Goal: Navigation & Orientation: Find specific page/section

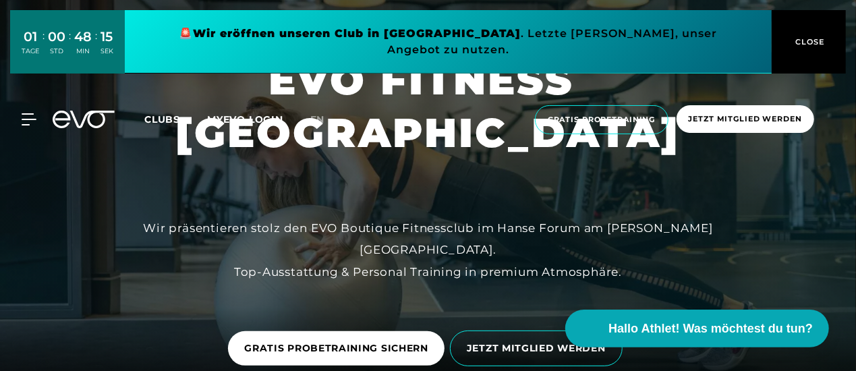
scroll to position [1, 0]
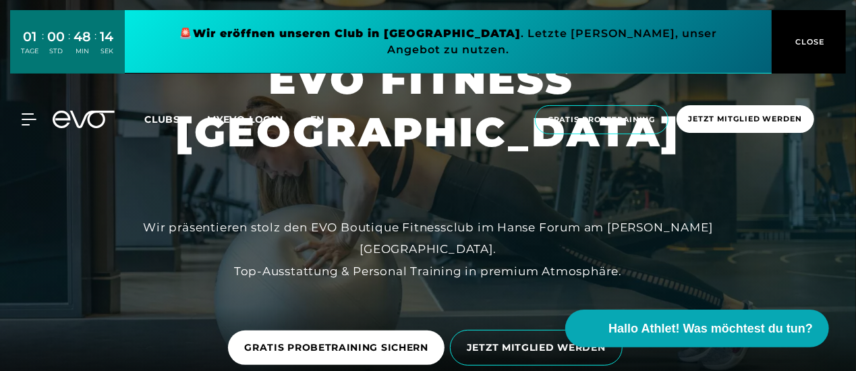
click at [312, 113] on span "en" at bounding box center [317, 119] width 15 height 12
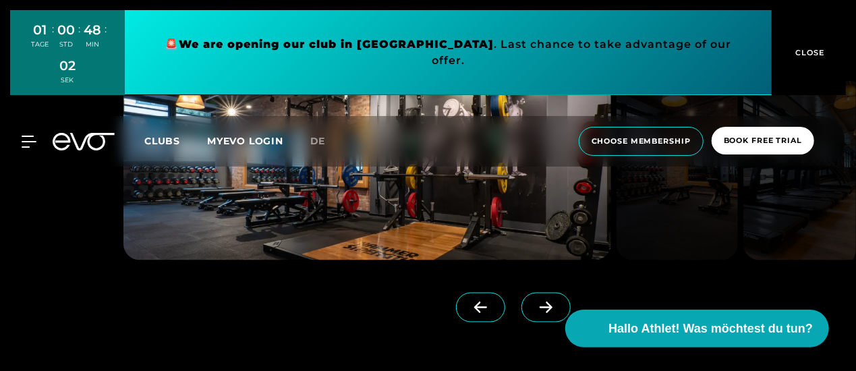
scroll to position [983, 0]
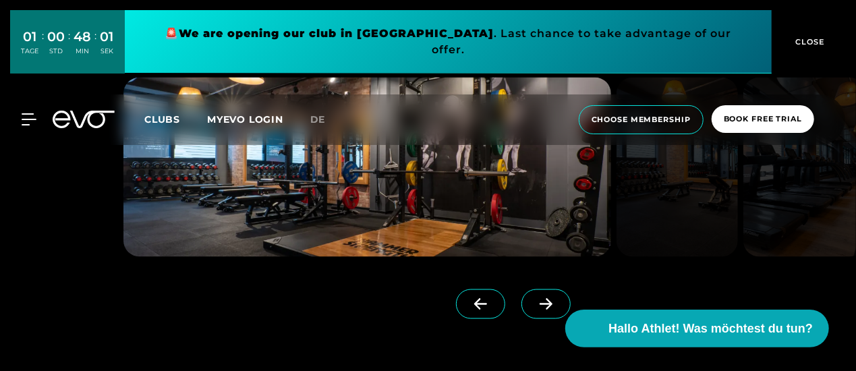
drag, startPoint x: 312, startPoint y: 103, endPoint x: 618, endPoint y: 250, distance: 340.1
click at [618, 250] on div at bounding box center [429, 211] width 648 height 266
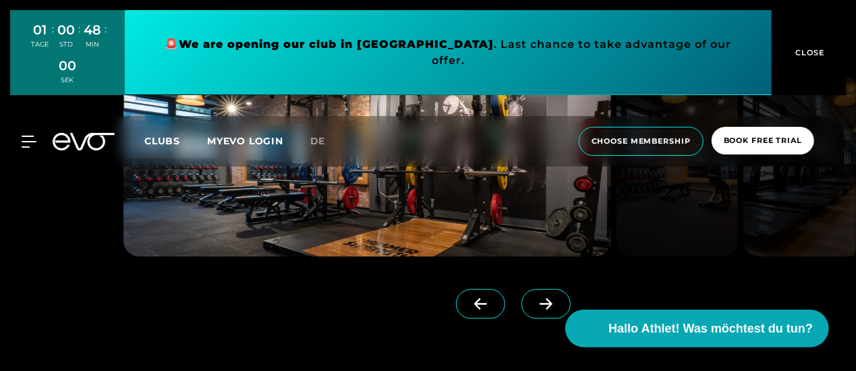
click at [534, 298] on icon at bounding box center [546, 304] width 24 height 12
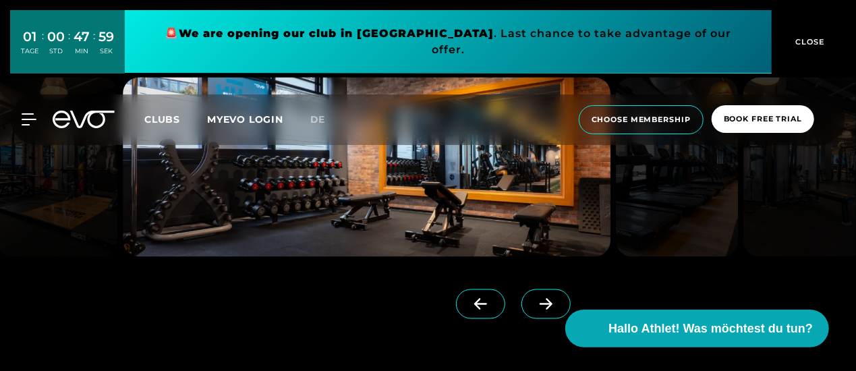
click at [534, 298] on icon at bounding box center [546, 304] width 24 height 12
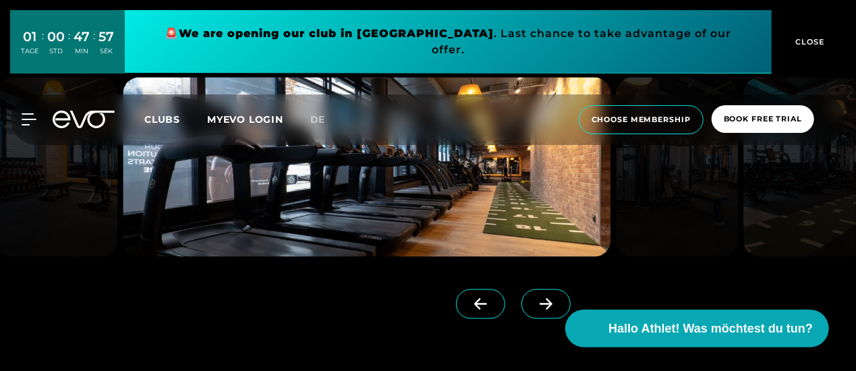
click at [534, 298] on icon at bounding box center [546, 304] width 24 height 12
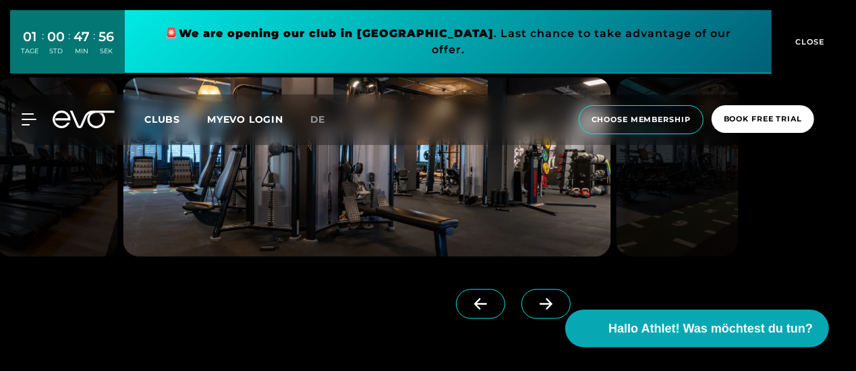
click at [534, 298] on icon at bounding box center [546, 304] width 24 height 12
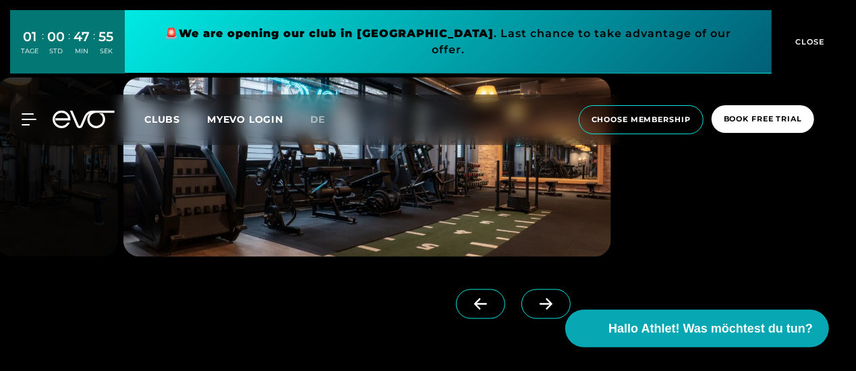
click at [534, 298] on icon at bounding box center [546, 304] width 24 height 12
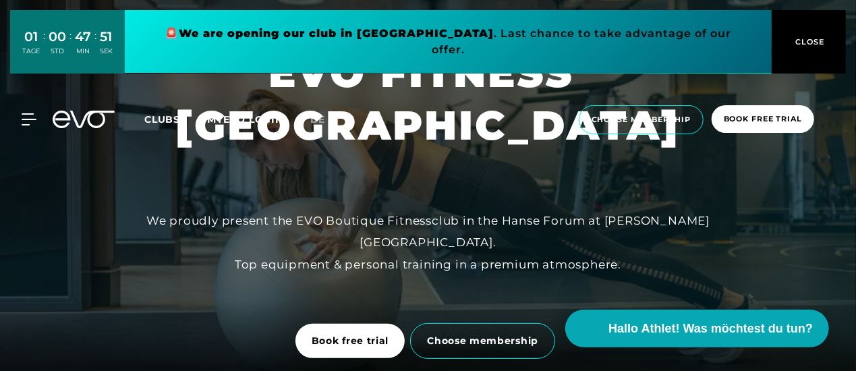
scroll to position [0, 0]
